Goal: Task Accomplishment & Management: Manage account settings

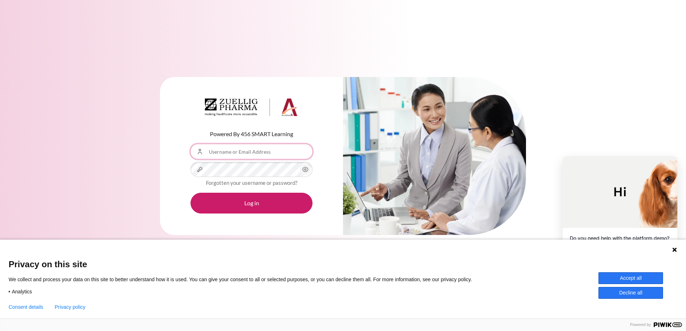
click at [253, 153] on input "Username or Email Address" at bounding box center [251, 151] width 122 height 15
click at [618, 275] on button "Accept all" at bounding box center [630, 279] width 65 height 12
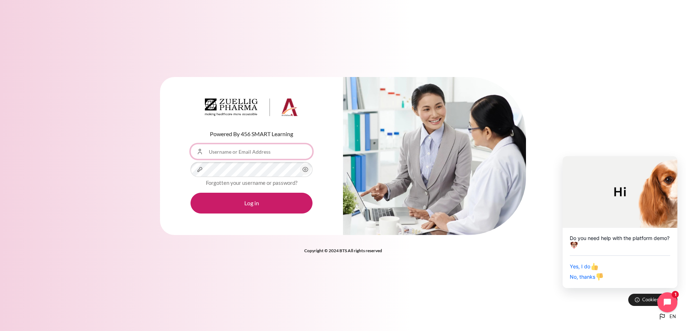
click at [225, 155] on input "Username or Email Address" at bounding box center [251, 151] width 122 height 15
type input "[PERSON_NAME][EMAIL_ADDRESS][PERSON_NAME][DOMAIN_NAME]"
click at [304, 169] on icon "Content" at bounding box center [305, 169] width 9 height 9
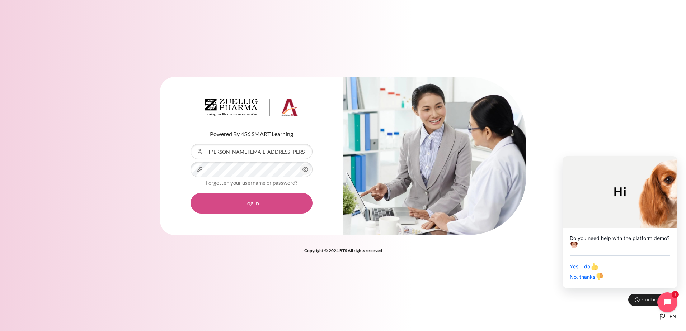
click at [261, 205] on button "Log in" at bounding box center [251, 203] width 122 height 21
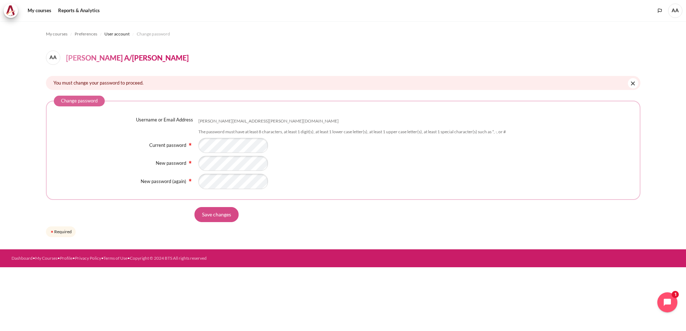
click at [209, 215] on input "Save changes" at bounding box center [216, 214] width 44 height 15
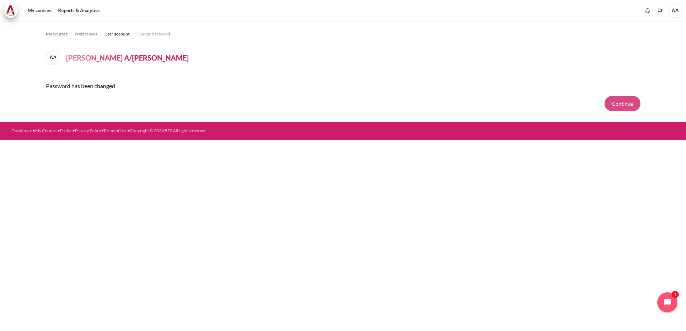
click at [621, 104] on button "Continue" at bounding box center [622, 103] width 36 height 15
